Goal: Find specific page/section: Find specific page/section

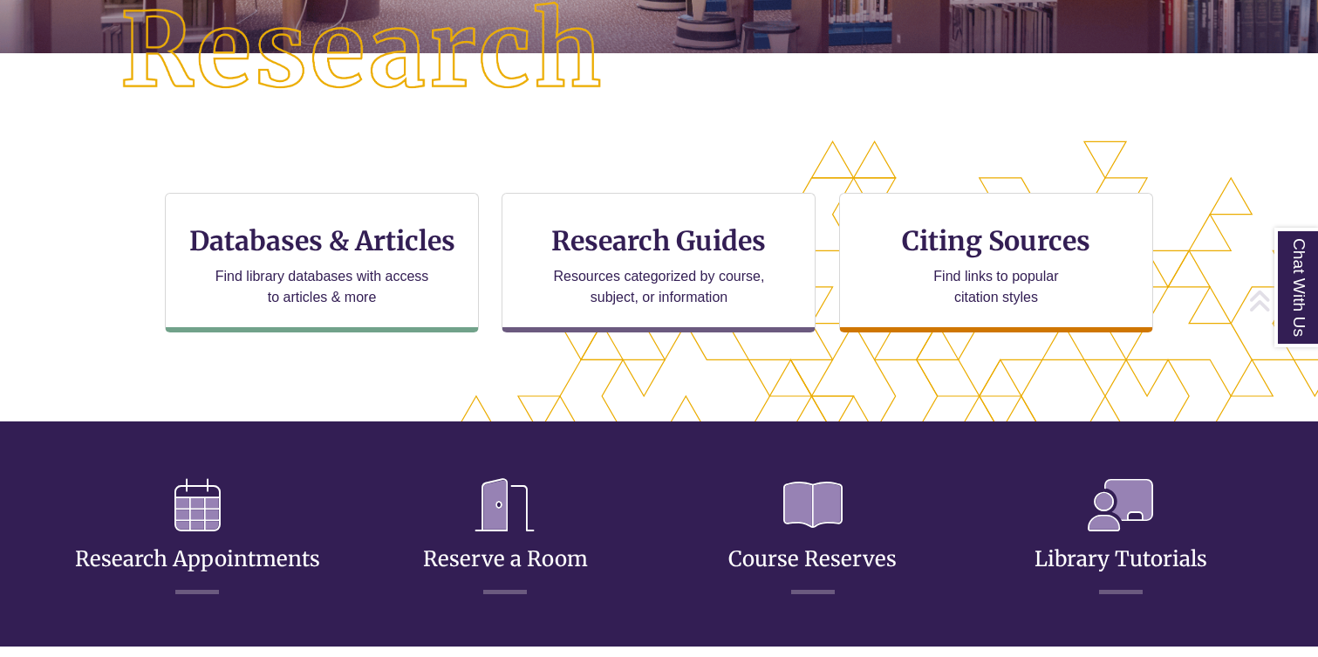
scroll to position [570, 1170]
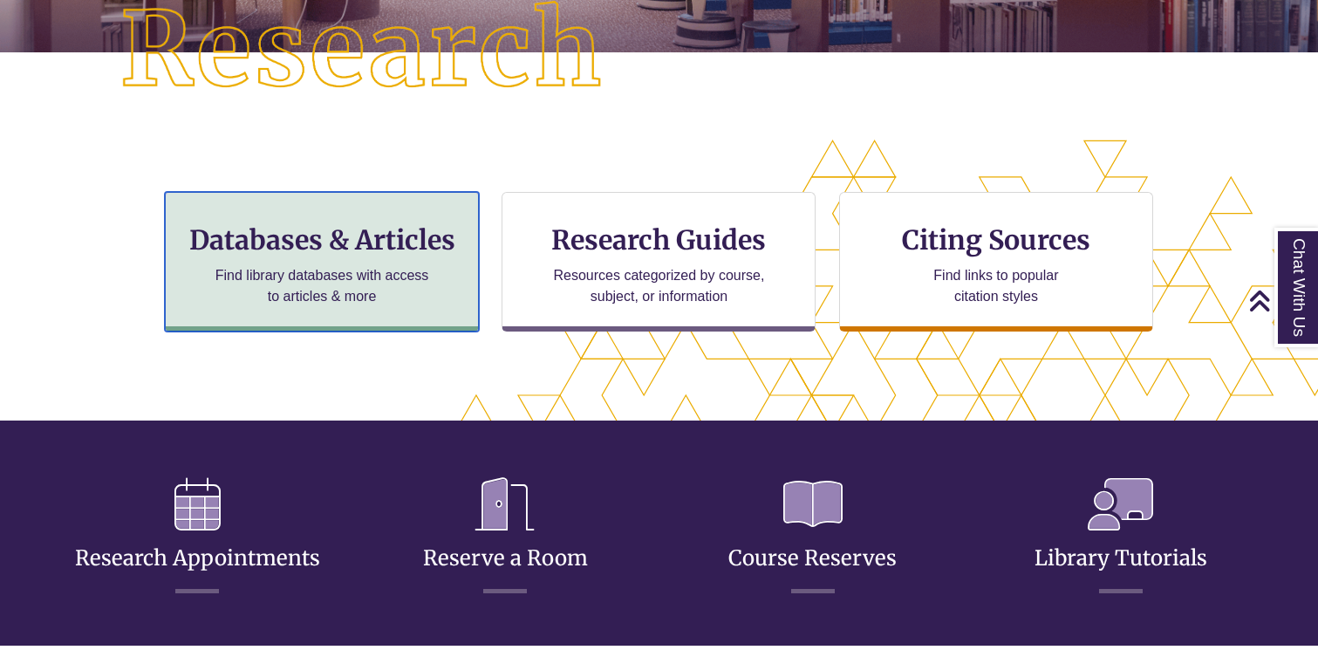
click at [401, 262] on div "Databases & Articles Find library databases with access to articles & more" at bounding box center [322, 262] width 314 height 140
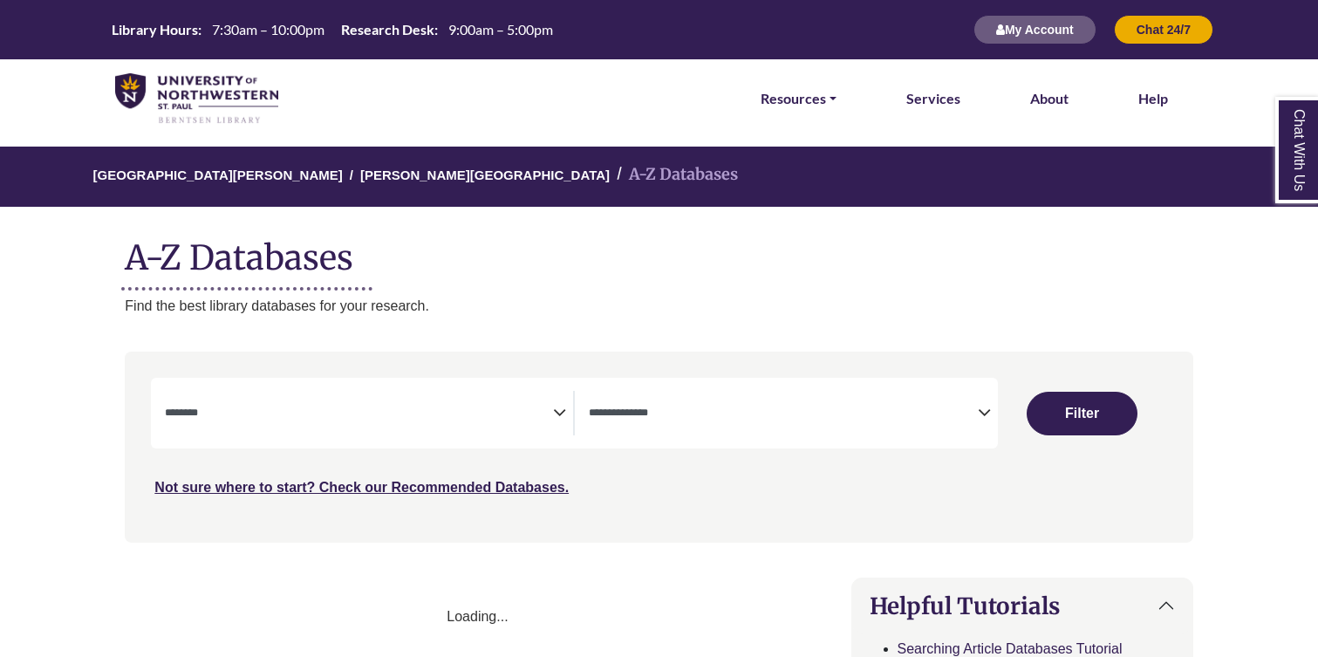
select select "Database Subject Filter"
select select "Database Types Filter"
select select "Database Subject Filter"
select select "Database Types Filter"
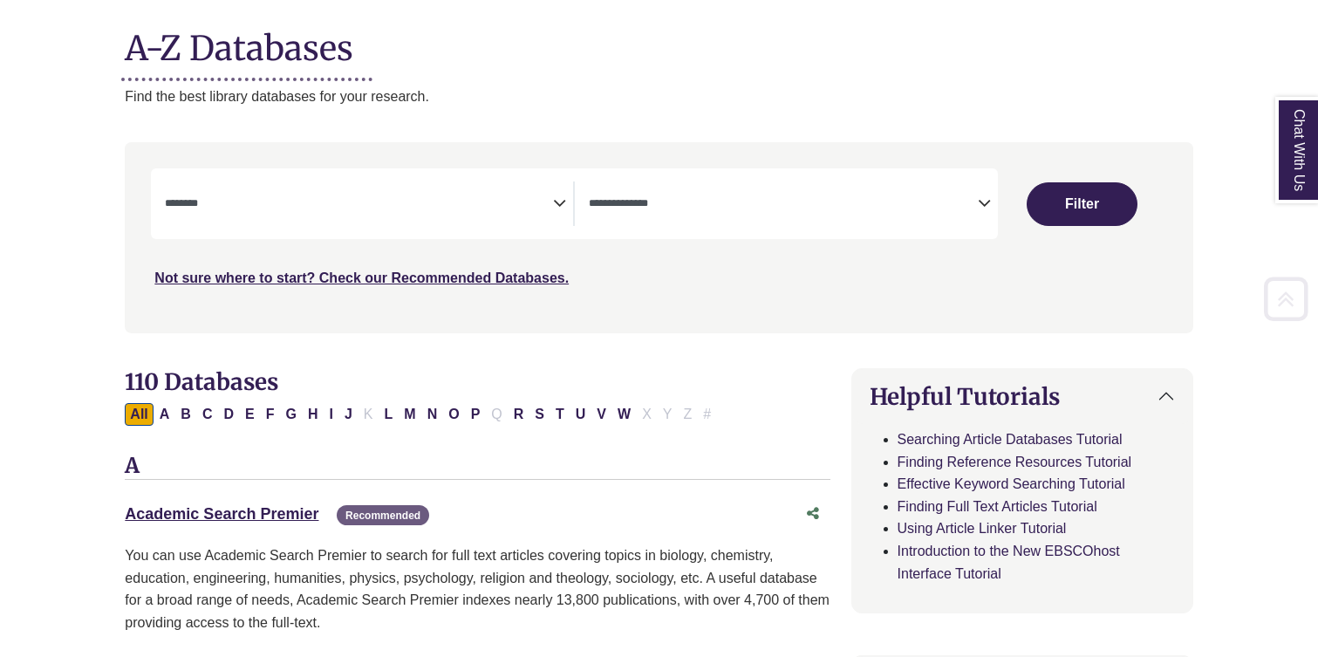
scroll to position [213, 0]
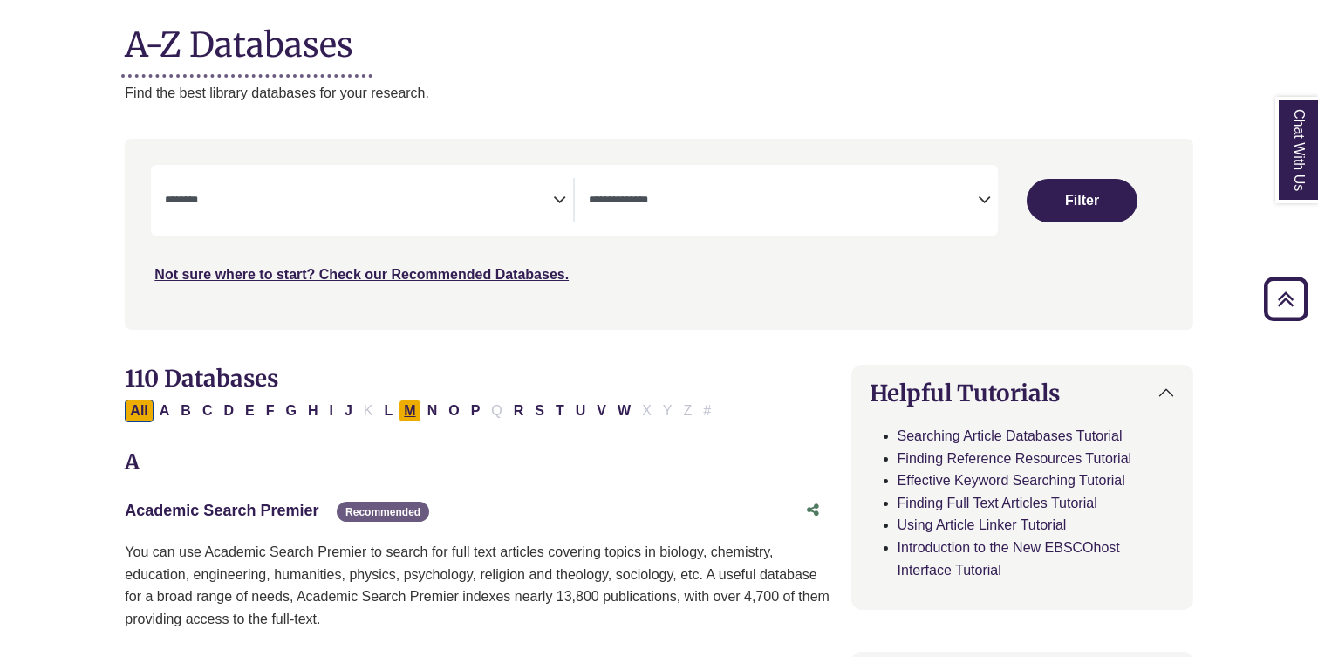
click at [411, 411] on button "M" at bounding box center [410, 411] width 22 height 23
select select "Database Subject Filter"
select select "Database Types Filter"
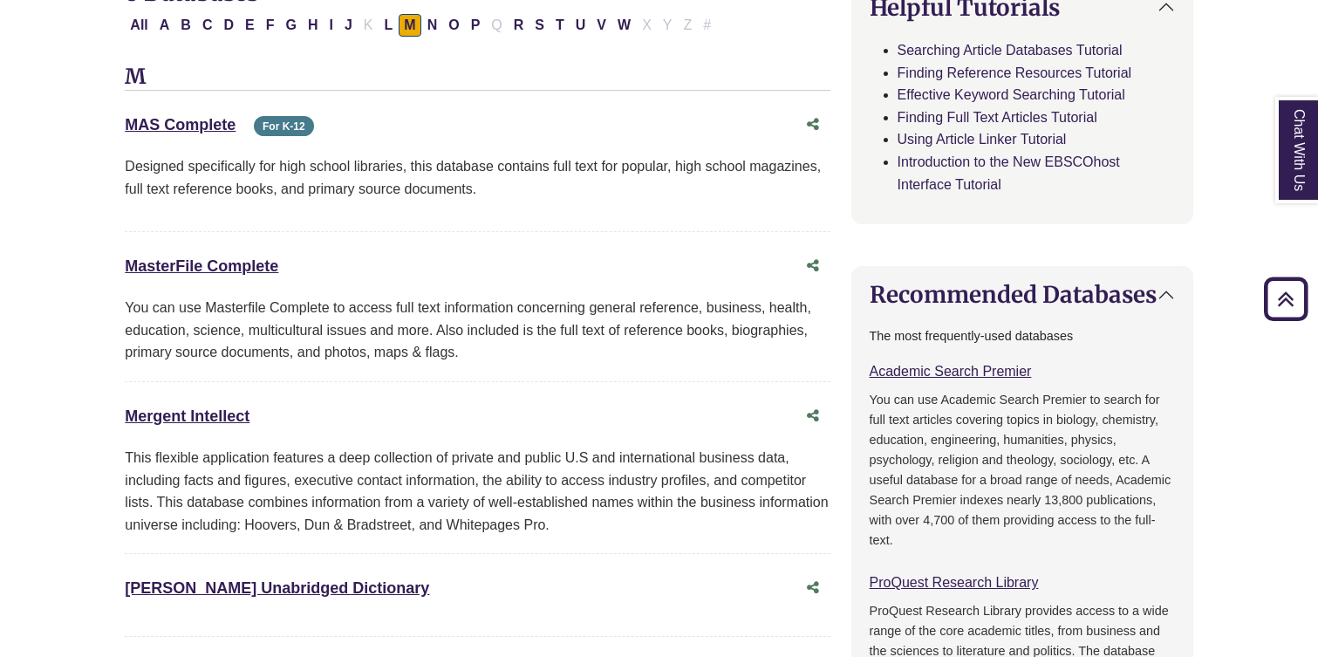
scroll to position [547, 0]
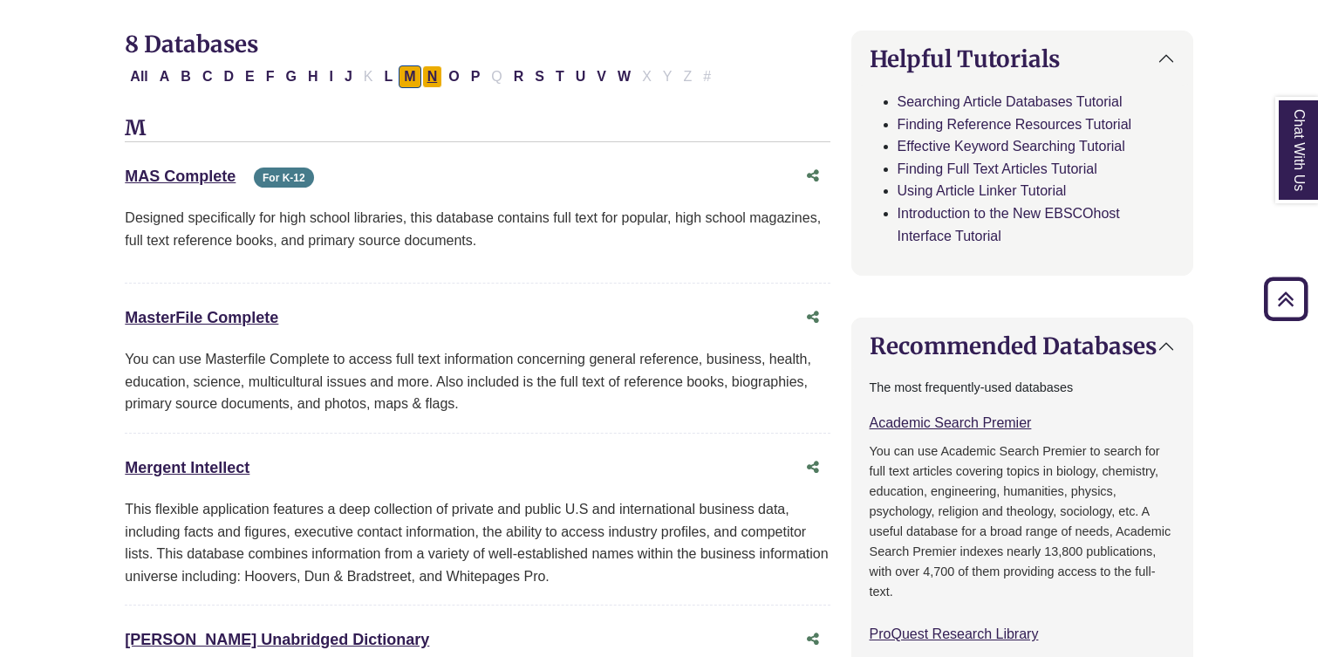
click at [429, 74] on button "N" at bounding box center [432, 76] width 21 height 23
select select "Database Subject Filter"
select select "Database Types Filter"
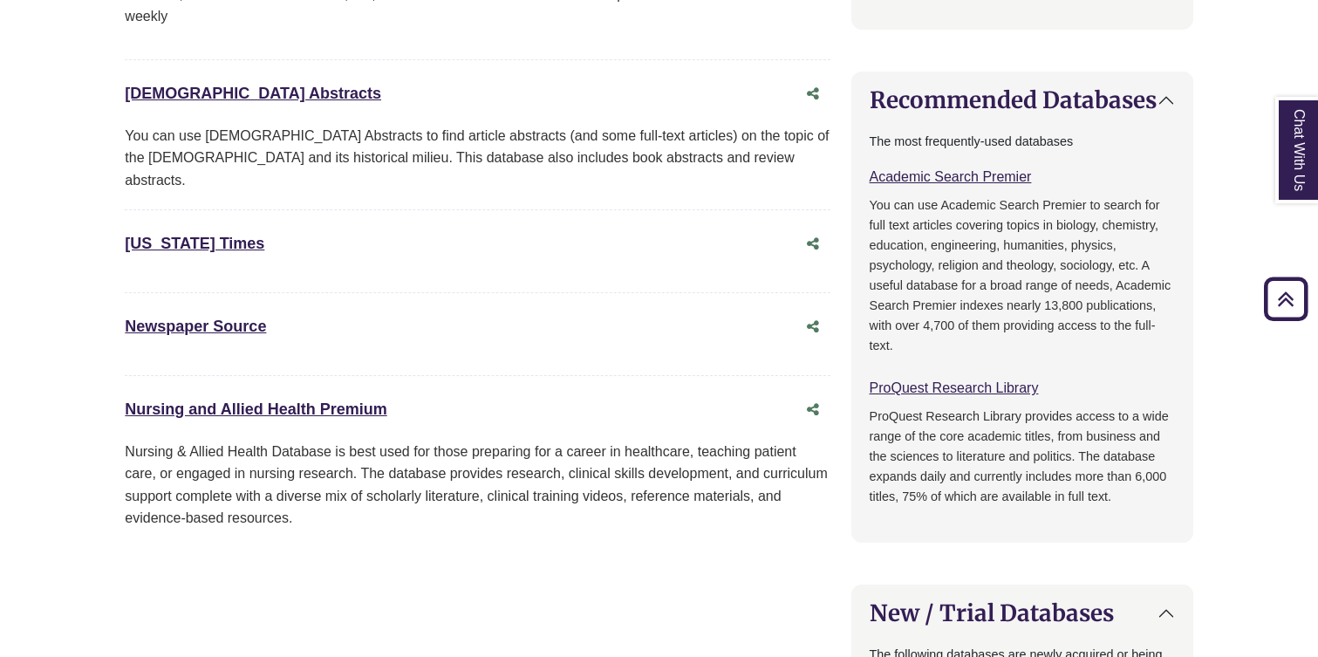
scroll to position [807, 0]
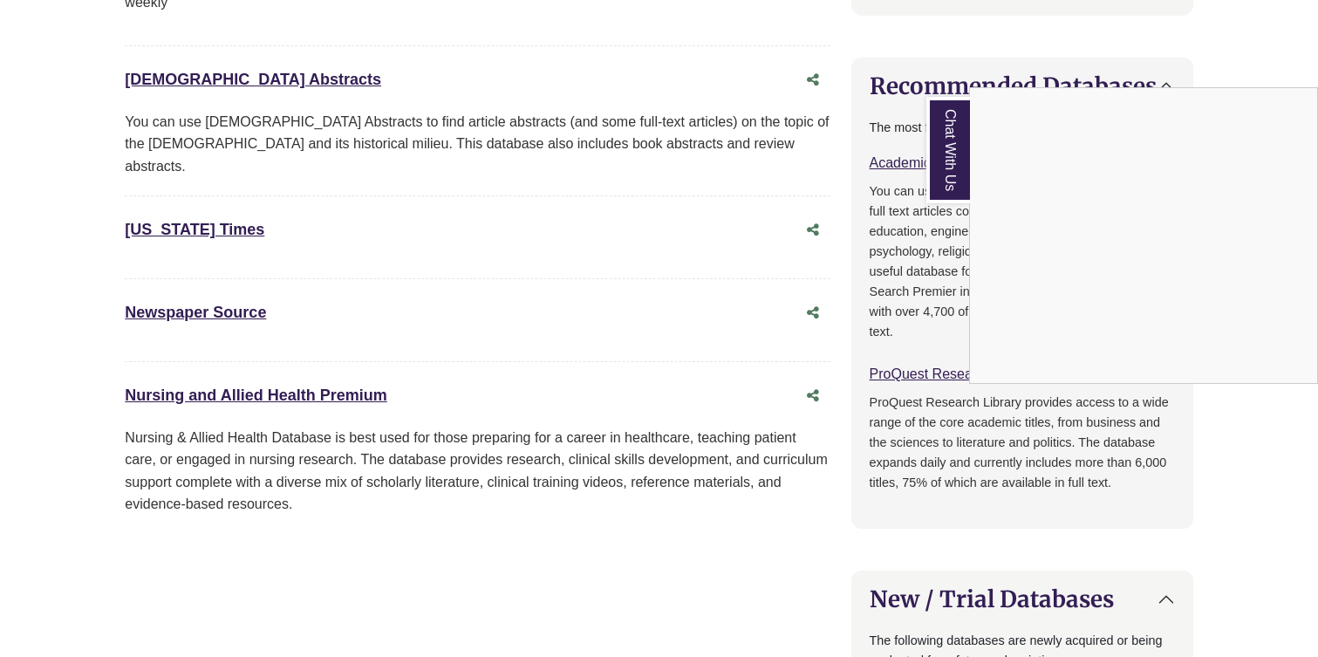
click at [197, 212] on div "Chat With Us" at bounding box center [659, 328] width 1318 height 657
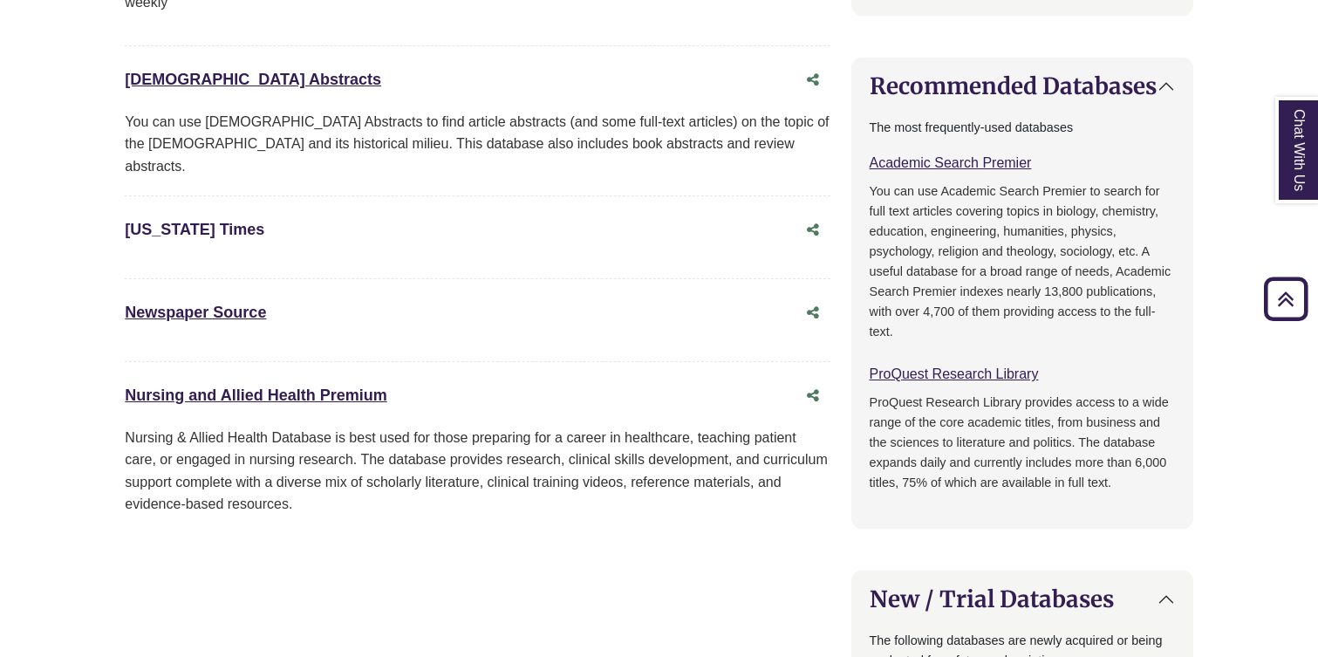
click at [213, 221] on link "New York Times This link opens in a new window" at bounding box center [195, 229] width 140 height 17
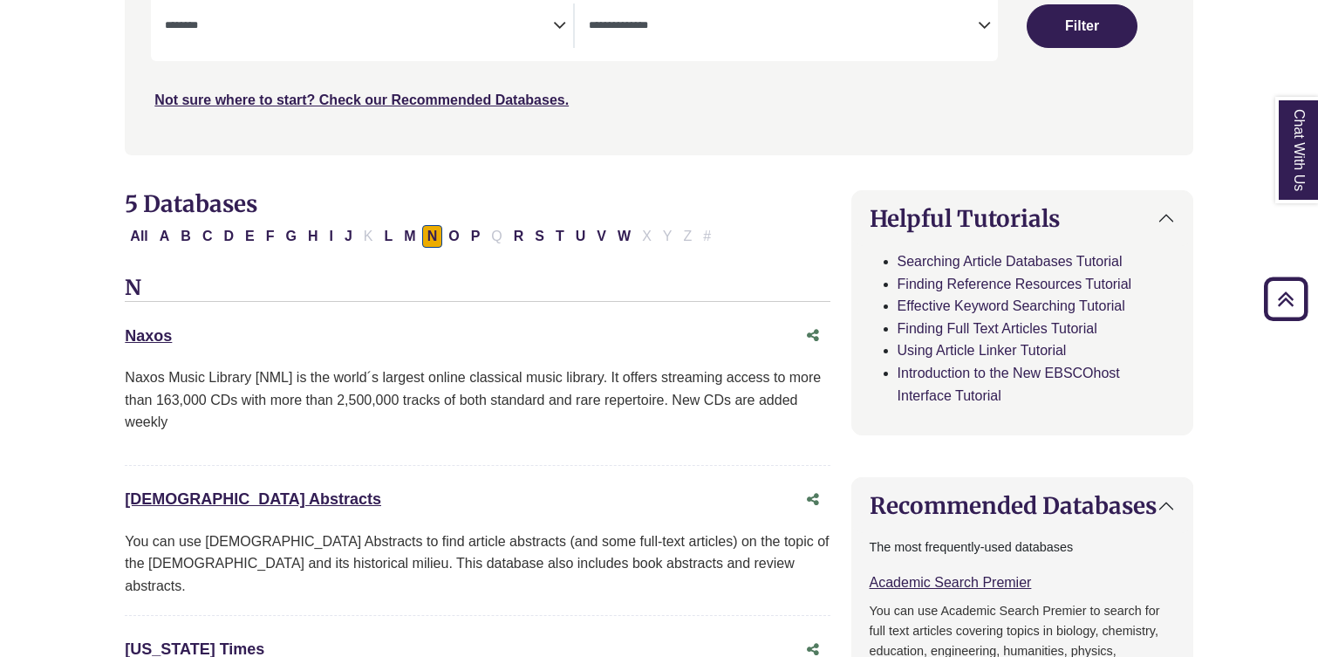
scroll to position [384, 0]
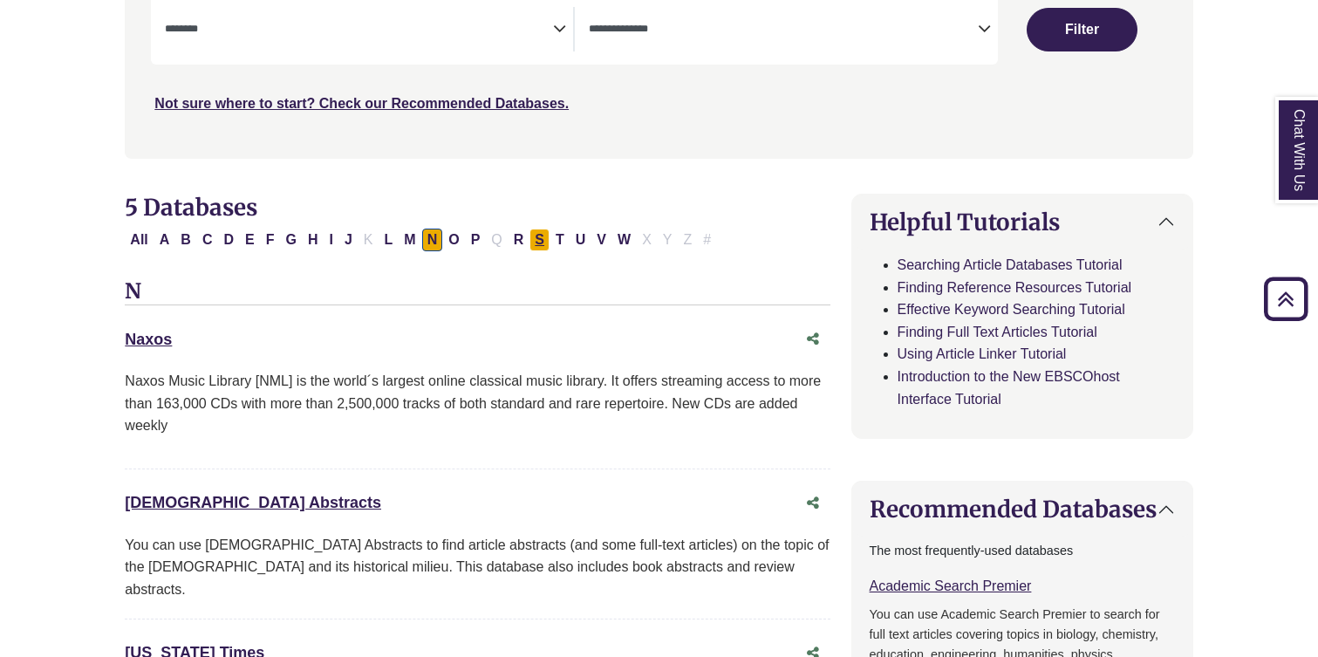
click at [545, 238] on button "S" at bounding box center [539, 240] width 20 height 23
select select "Database Subject Filter"
select select "Database Types Filter"
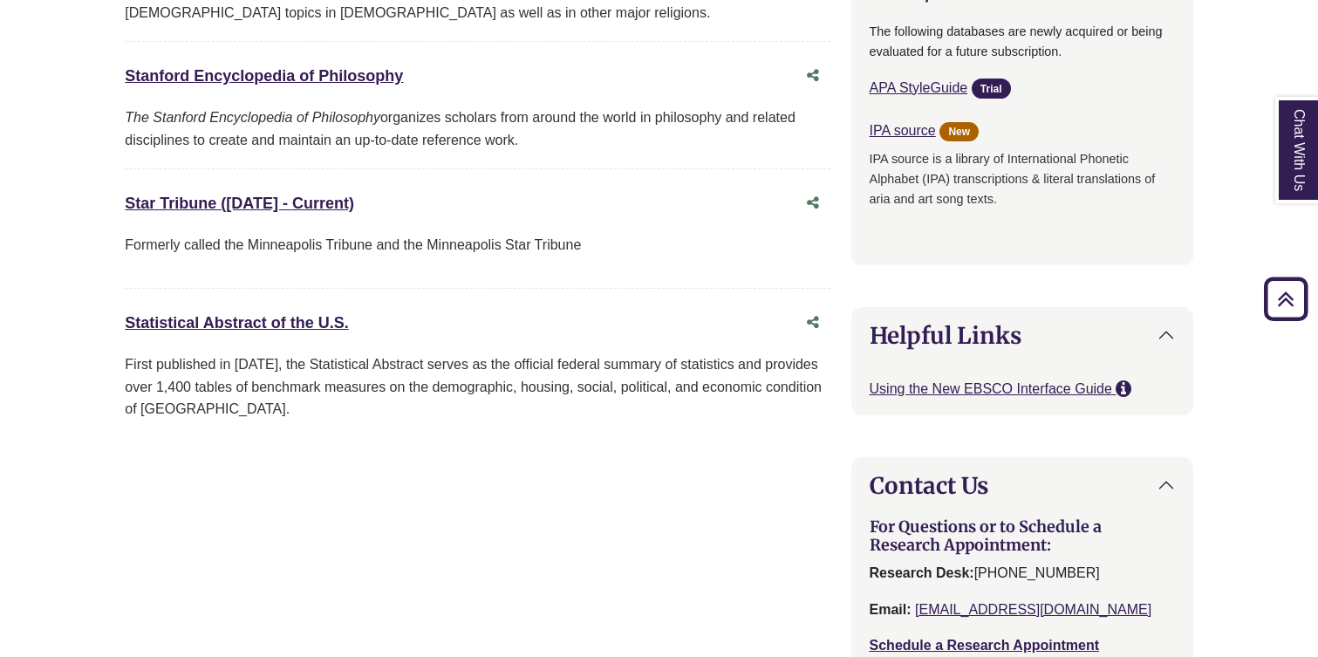
scroll to position [1434, 0]
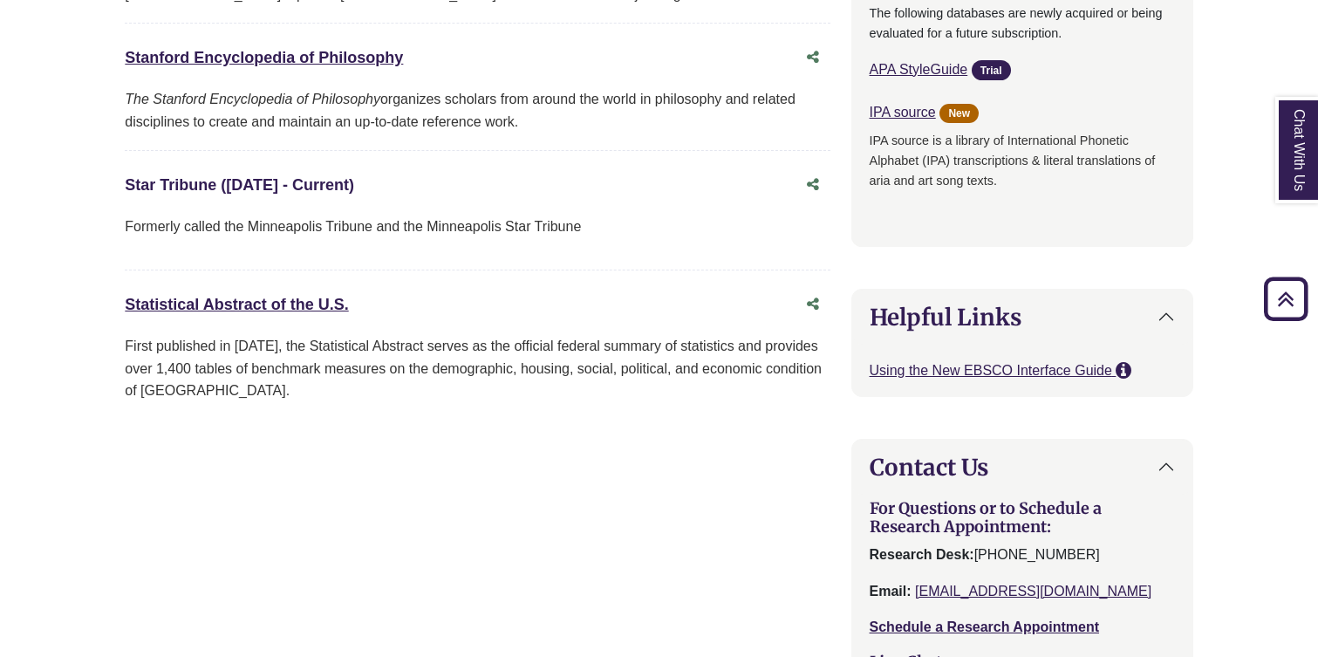
click at [255, 185] on link "Star Tribune (1/1/1986 - Current) This link opens in a new window" at bounding box center [239, 184] width 229 height 17
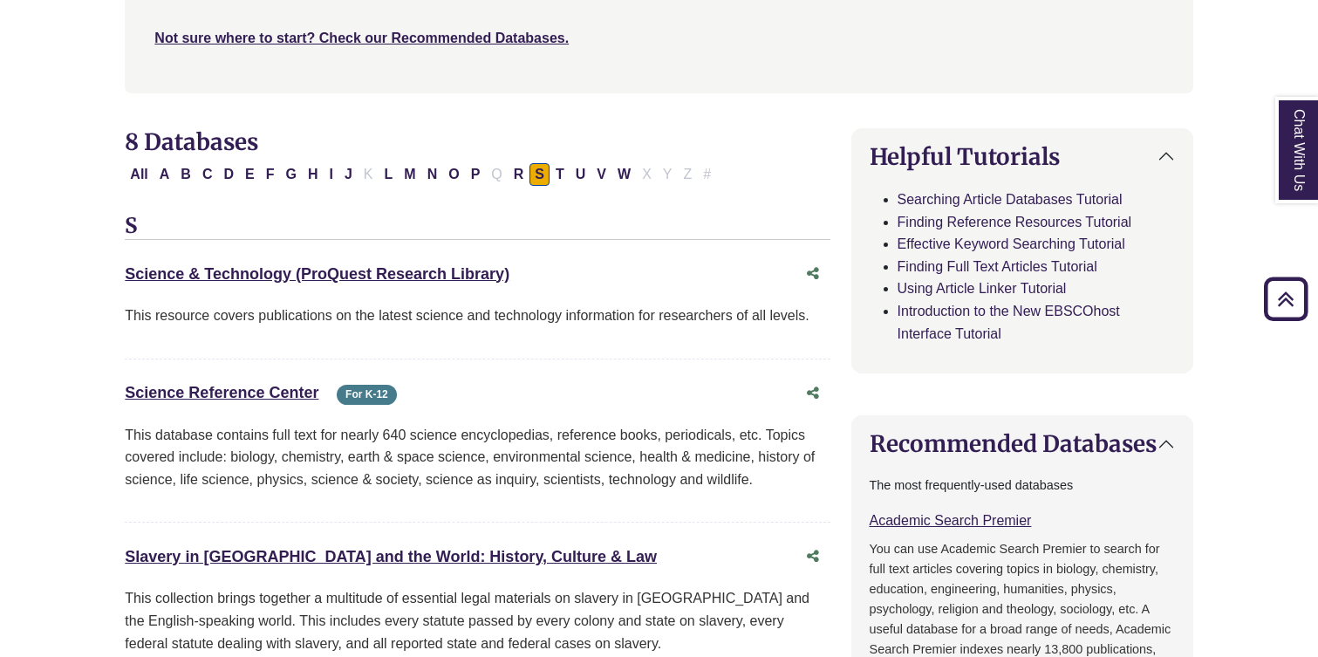
scroll to position [441, 0]
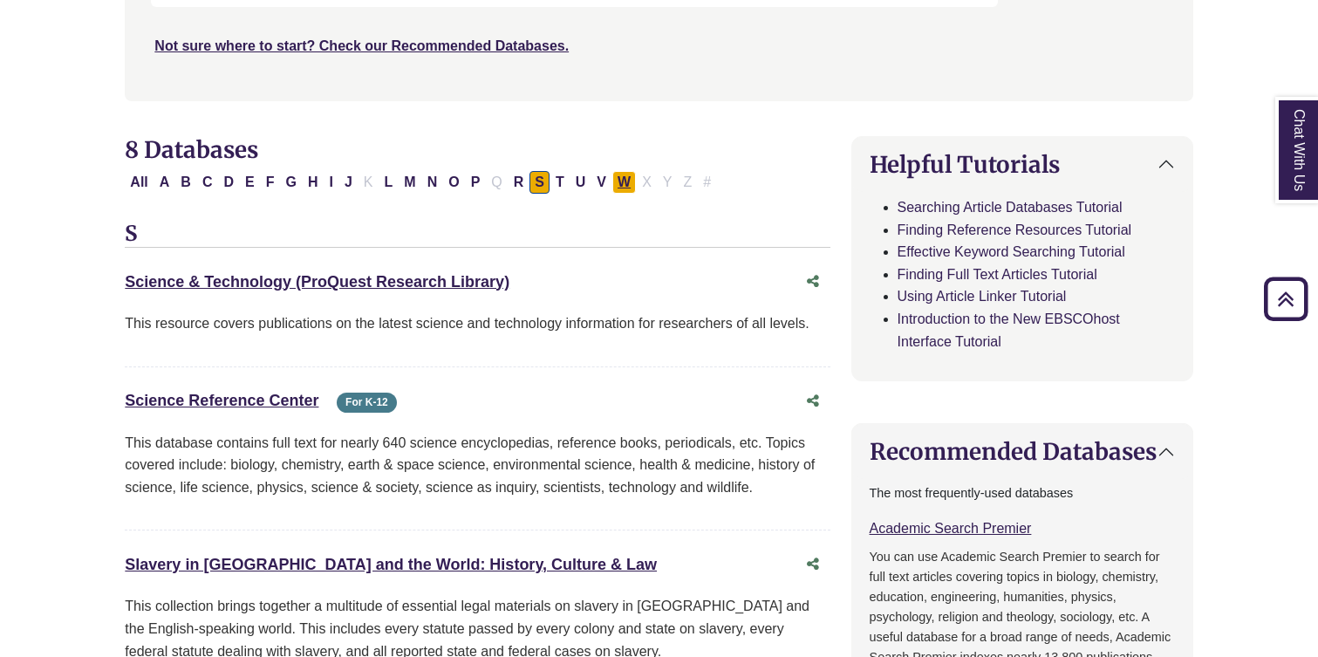
click at [623, 181] on button "W" at bounding box center [624, 182] width 24 height 23
select select "Database Subject Filter"
select select "Database Types Filter"
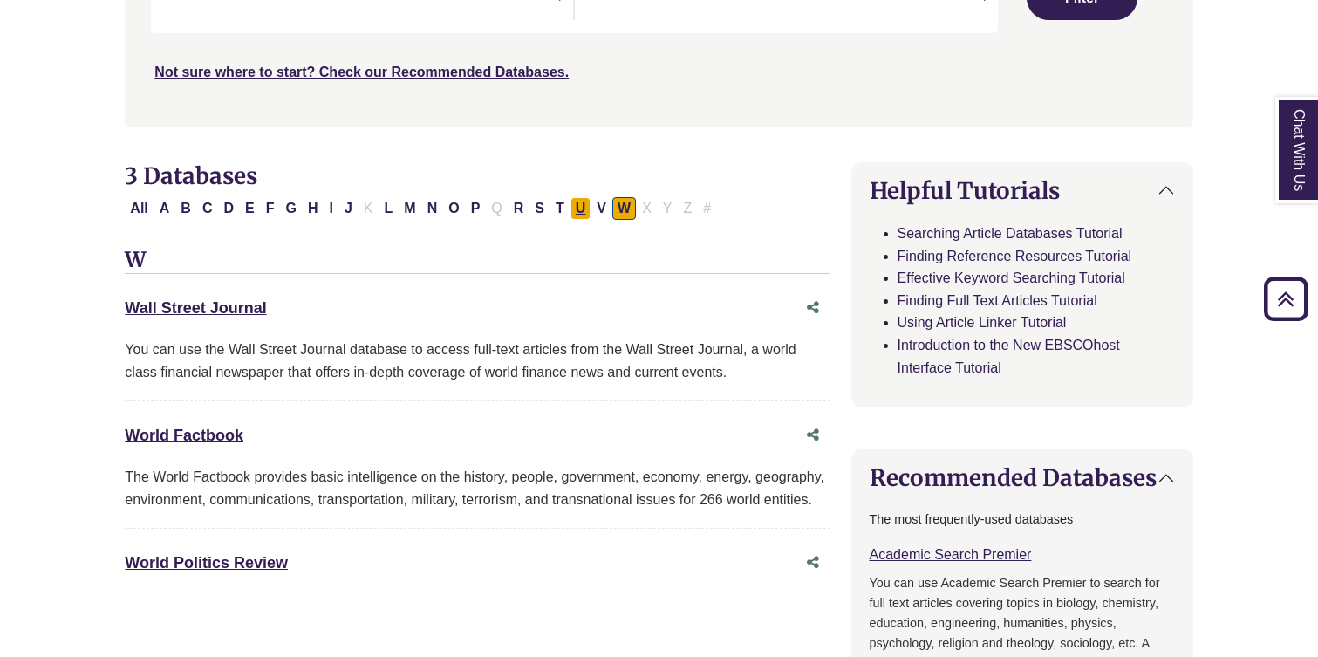
scroll to position [407, 0]
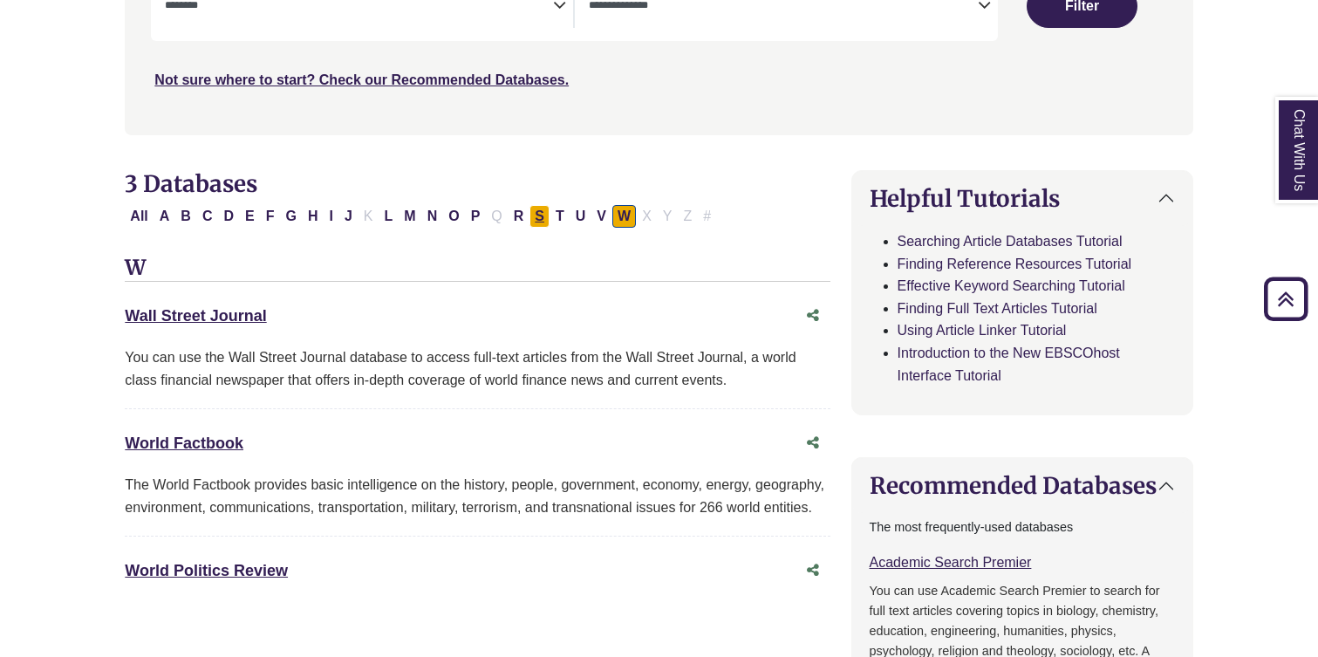
click at [540, 215] on button "S" at bounding box center [539, 216] width 20 height 23
select select "Database Subject Filter"
select select "Database Types Filter"
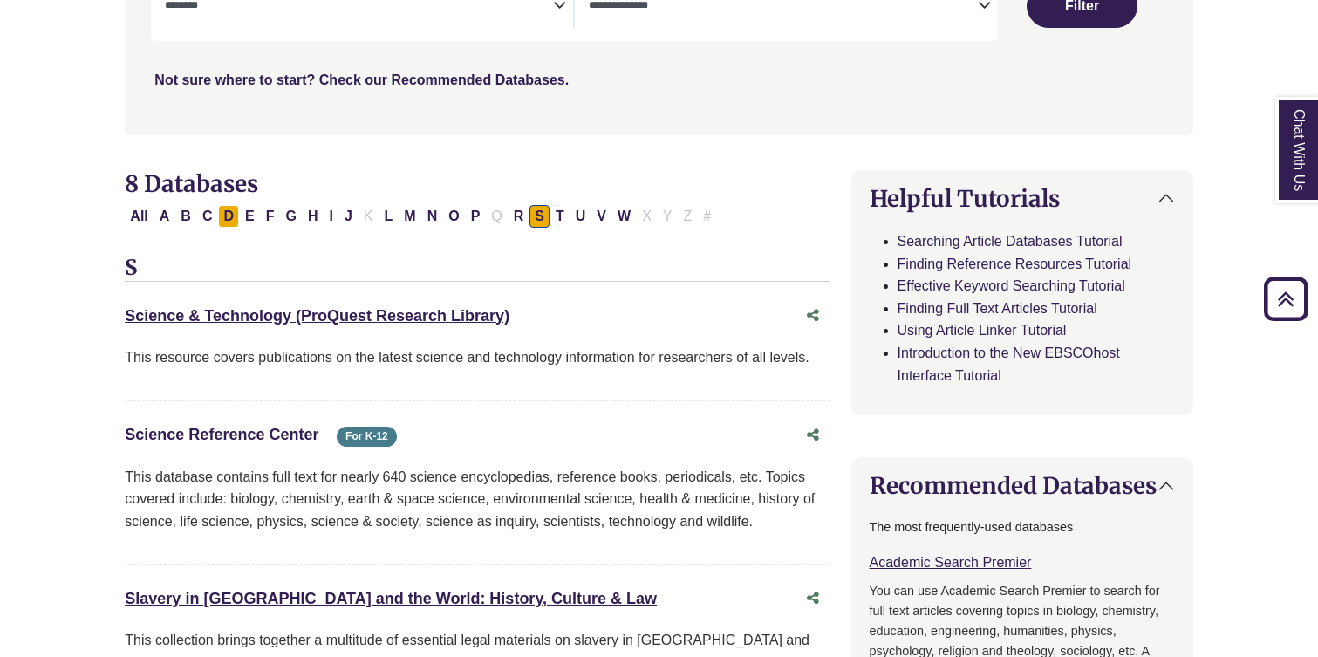
click at [225, 211] on button "D" at bounding box center [228, 216] width 21 height 23
select select "Database Subject Filter"
select select "Database Types Filter"
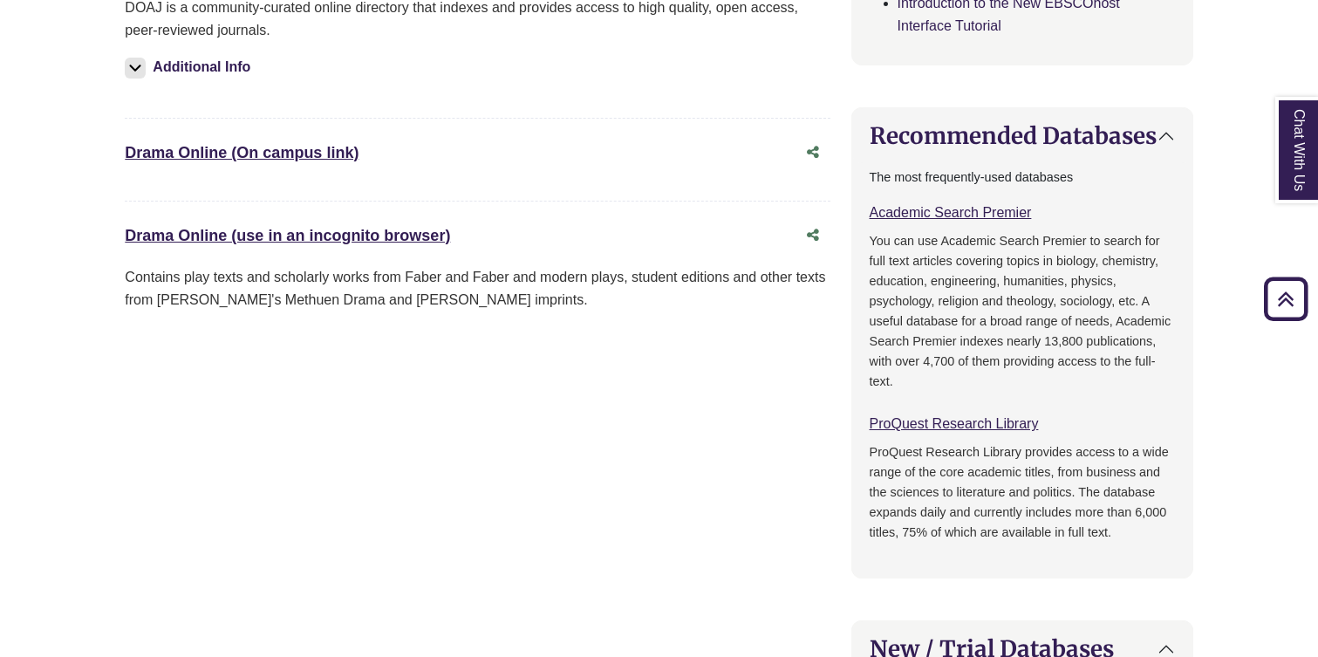
scroll to position [568, 0]
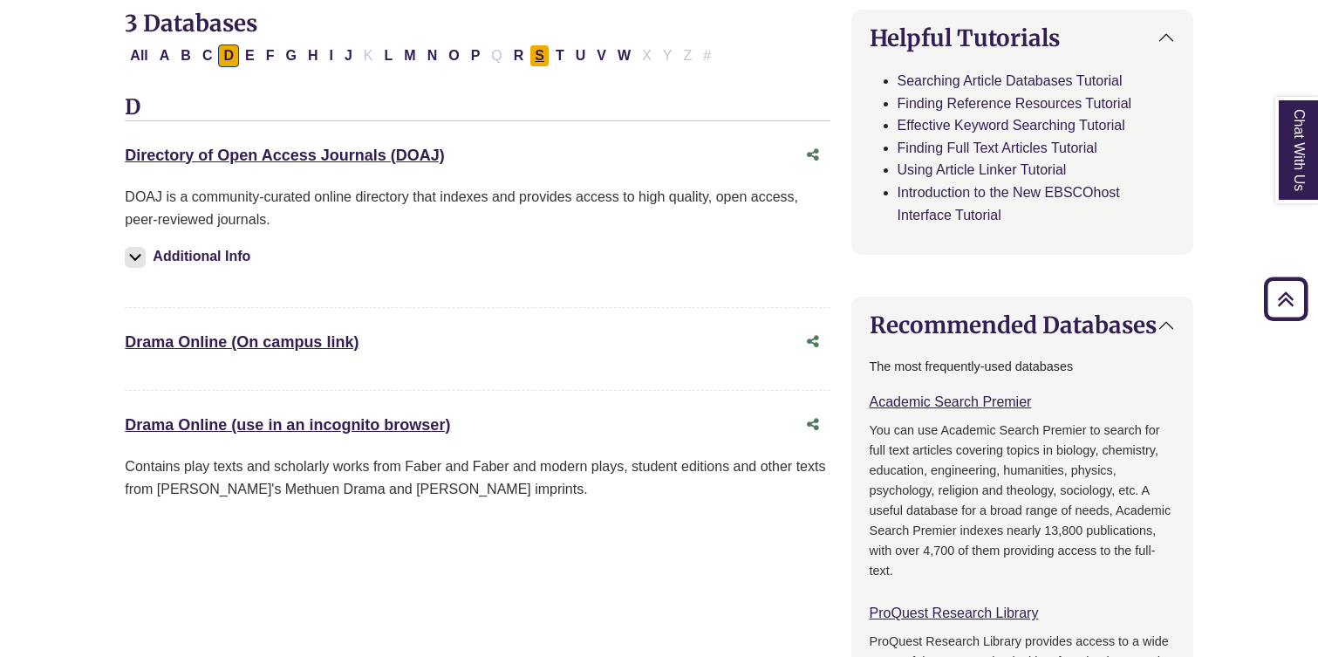
click at [537, 56] on button "S" at bounding box center [539, 55] width 20 height 23
select select "Database Subject Filter"
select select "Database Types Filter"
